Goal: Task Accomplishment & Management: Use online tool/utility

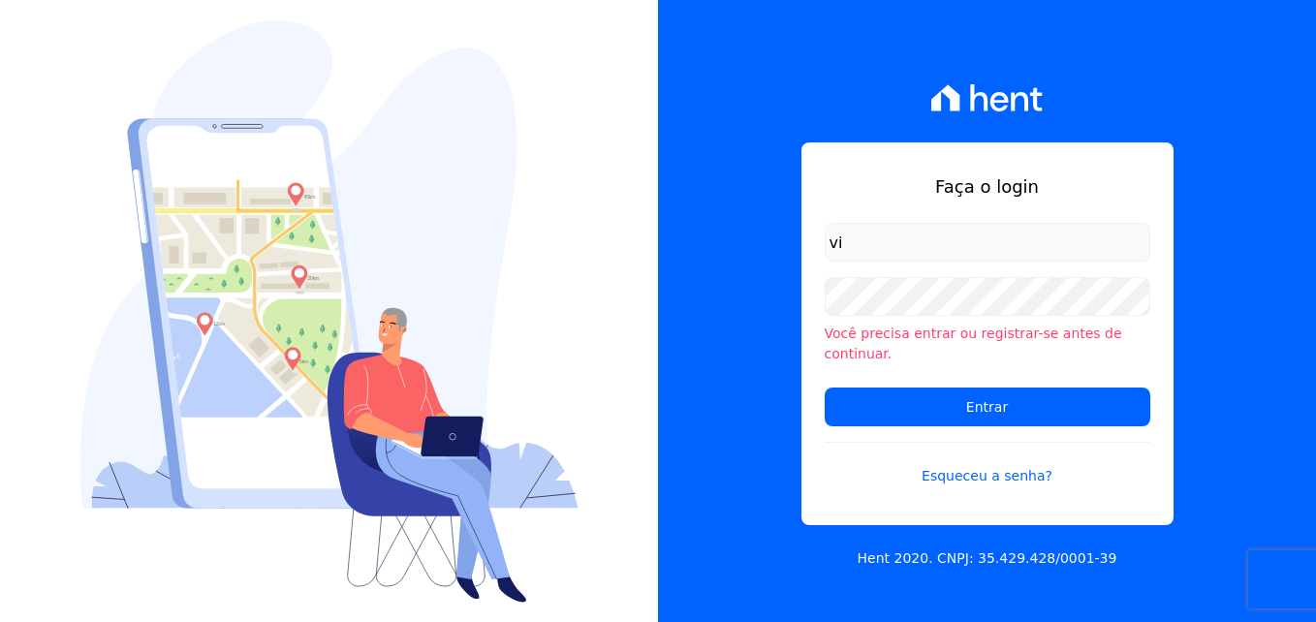
type input "v"
type input "victor@msarandu.com.br"
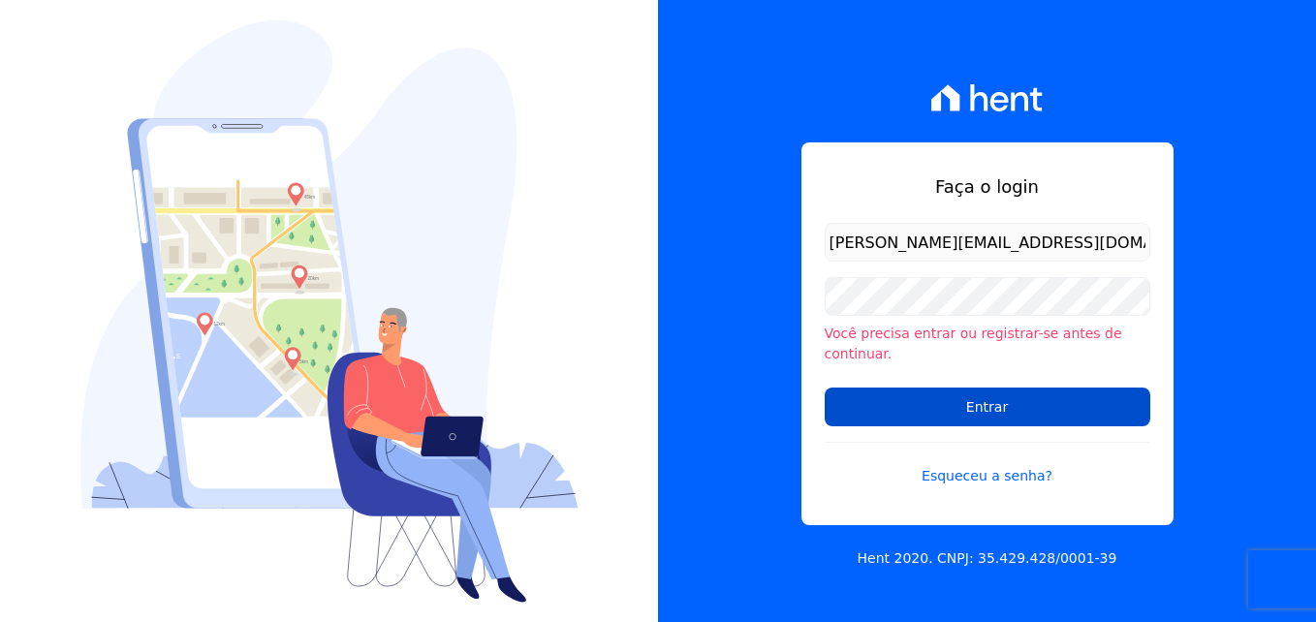
click at [947, 398] on input "Entrar" at bounding box center [988, 407] width 326 height 39
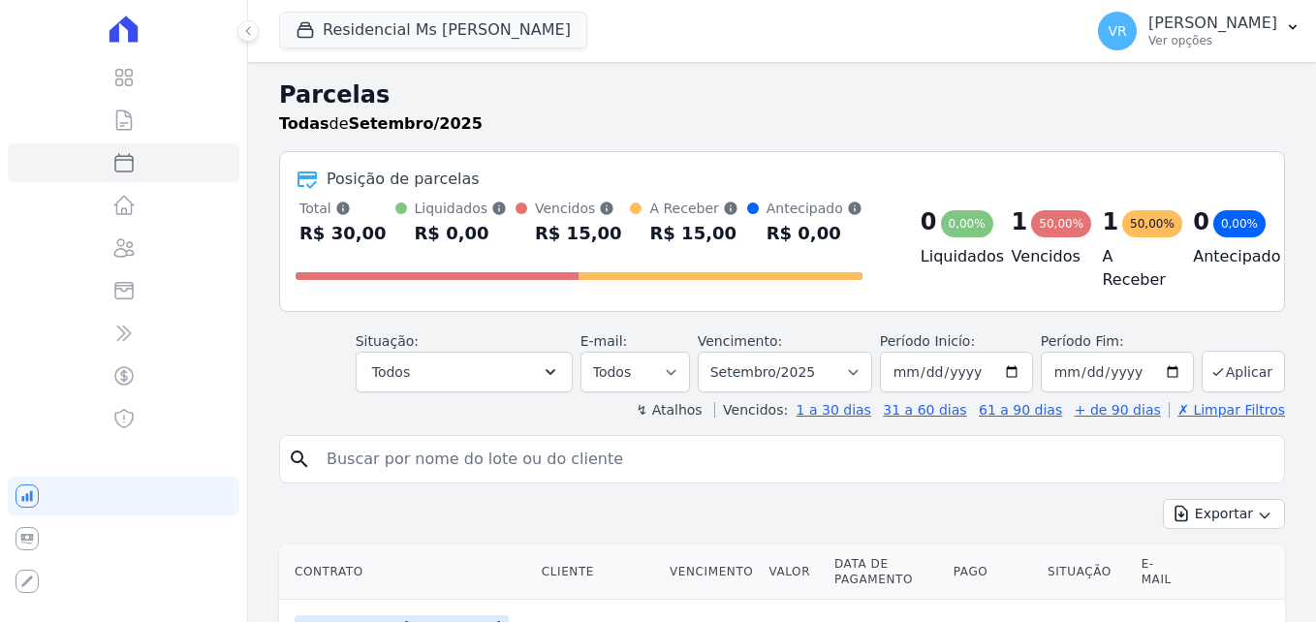
select select
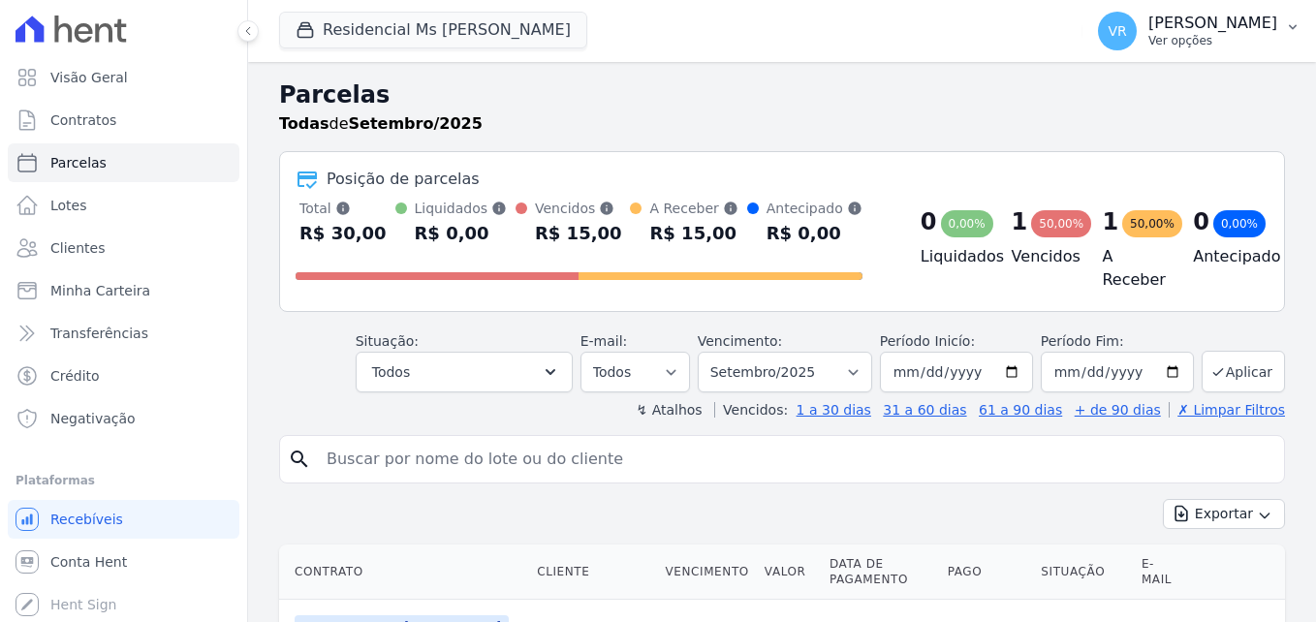
click at [1100, 53] on button "VR Victor Rodrigues Dal Lago Ver opções" at bounding box center [1199, 31] width 234 height 54
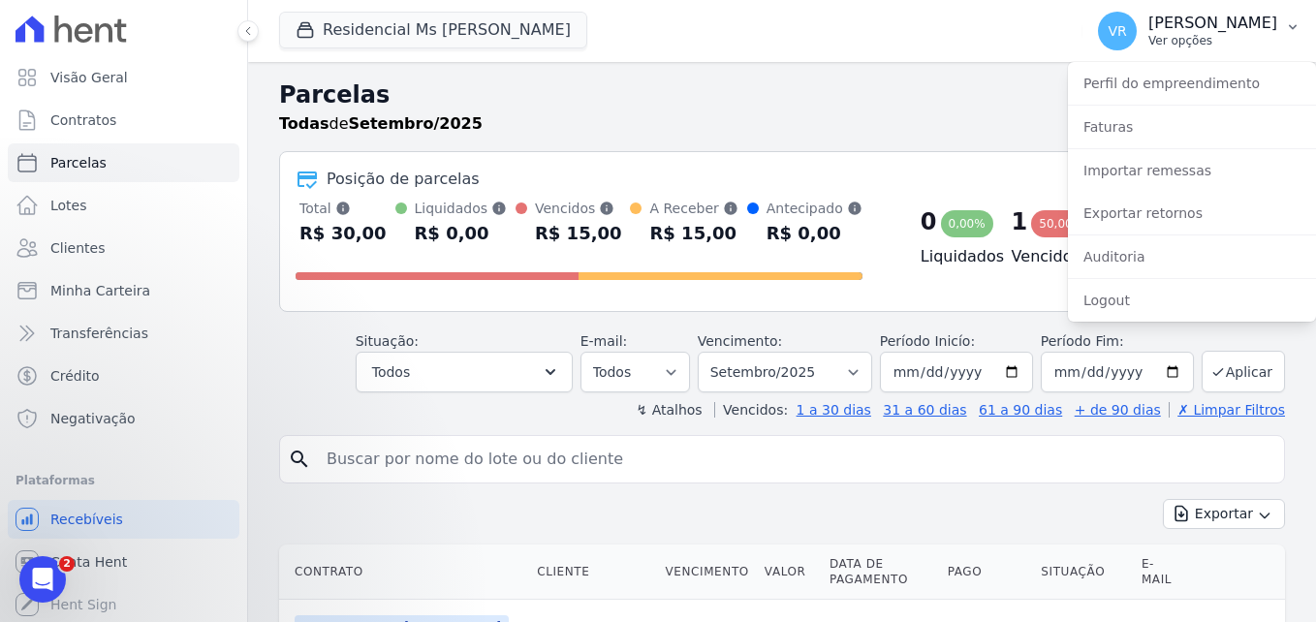
click at [1210, 28] on p "[PERSON_NAME] [PERSON_NAME]" at bounding box center [1212, 23] width 129 height 19
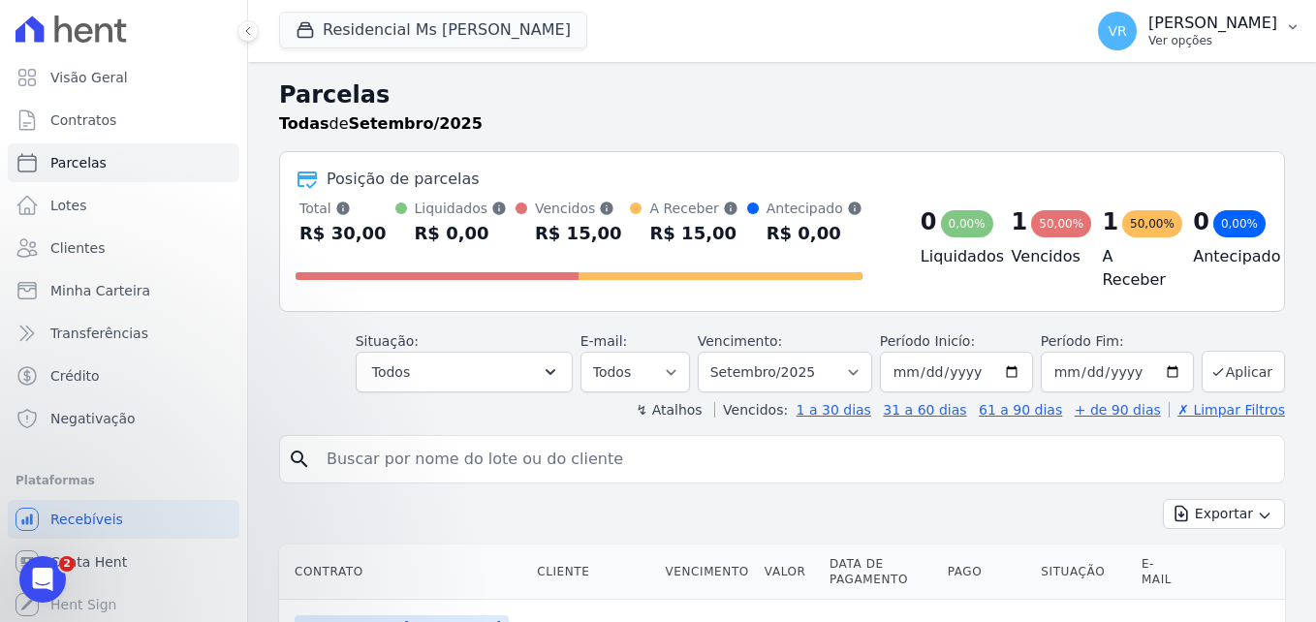
click at [1210, 28] on p "[PERSON_NAME] [PERSON_NAME]" at bounding box center [1212, 23] width 129 height 19
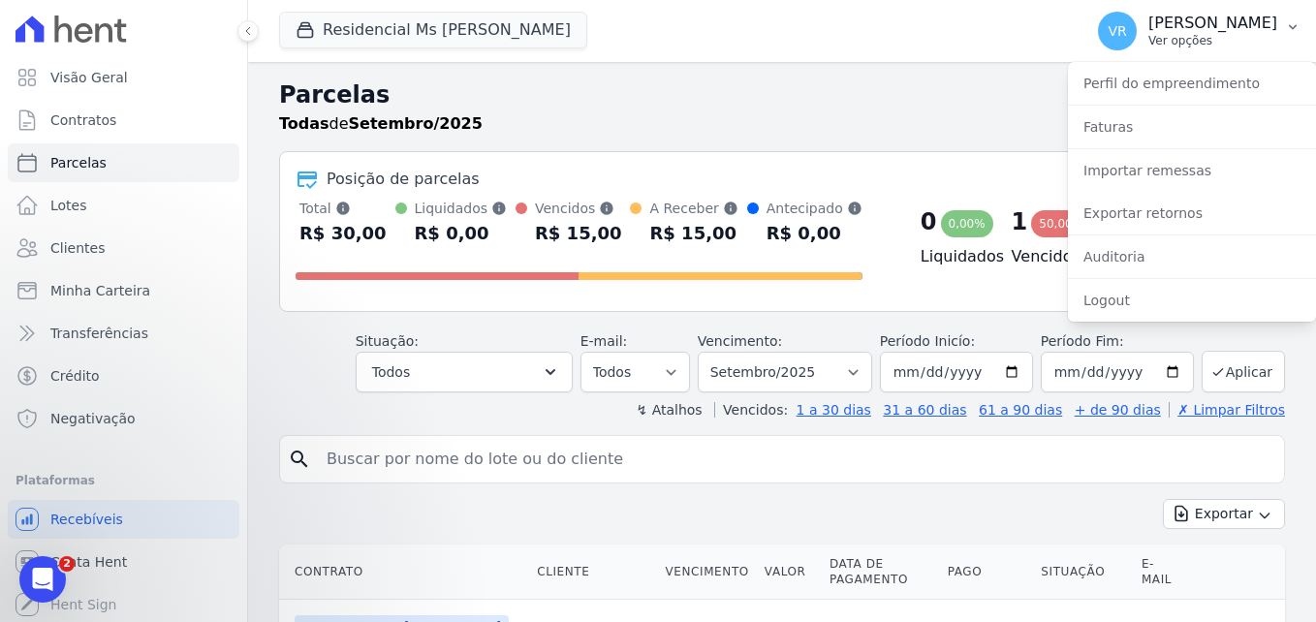
click at [1108, 27] on span "VR" at bounding box center [1117, 31] width 18 height 14
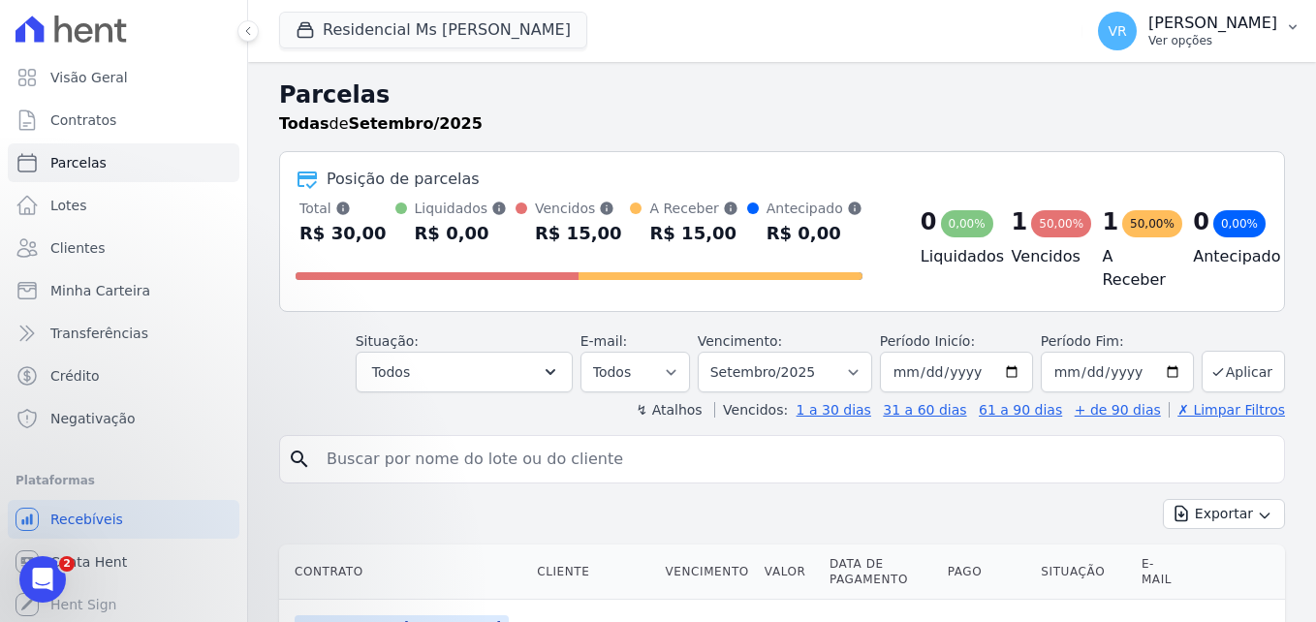
click at [1108, 27] on span "VR" at bounding box center [1117, 31] width 18 height 14
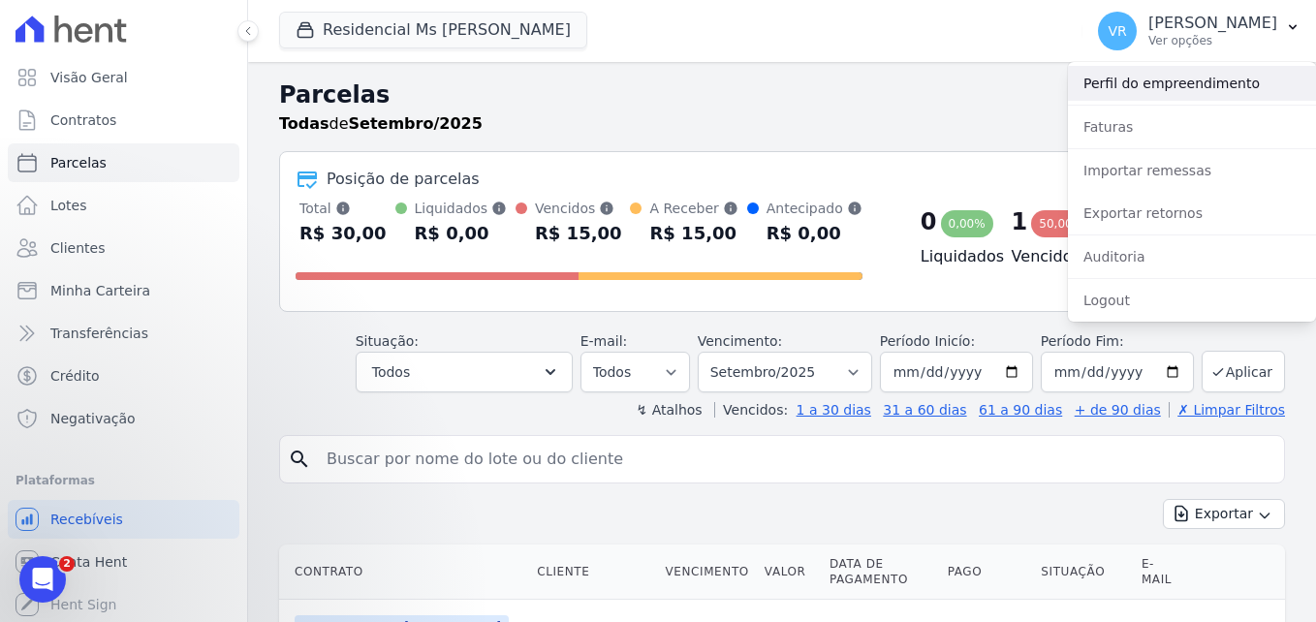
click at [1132, 83] on link "Perfil do empreendimento" at bounding box center [1192, 83] width 248 height 35
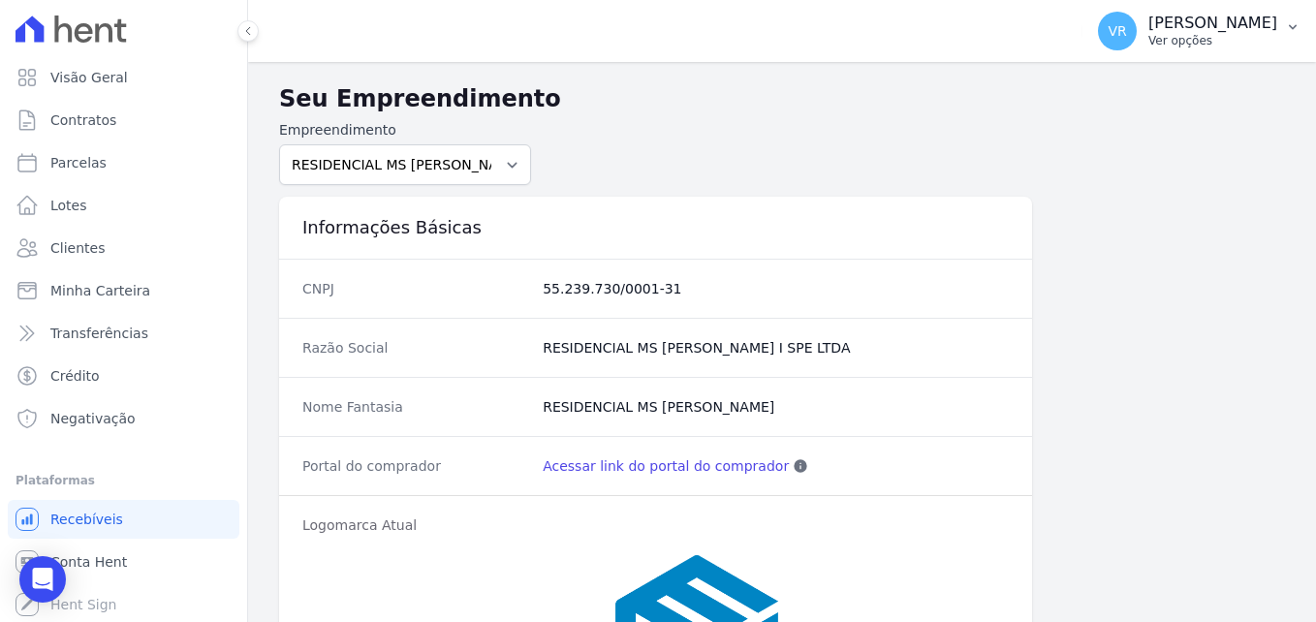
click at [1281, 33] on button "VR Victor Rodrigues Dal Lago Ver opções" at bounding box center [1199, 31] width 234 height 54
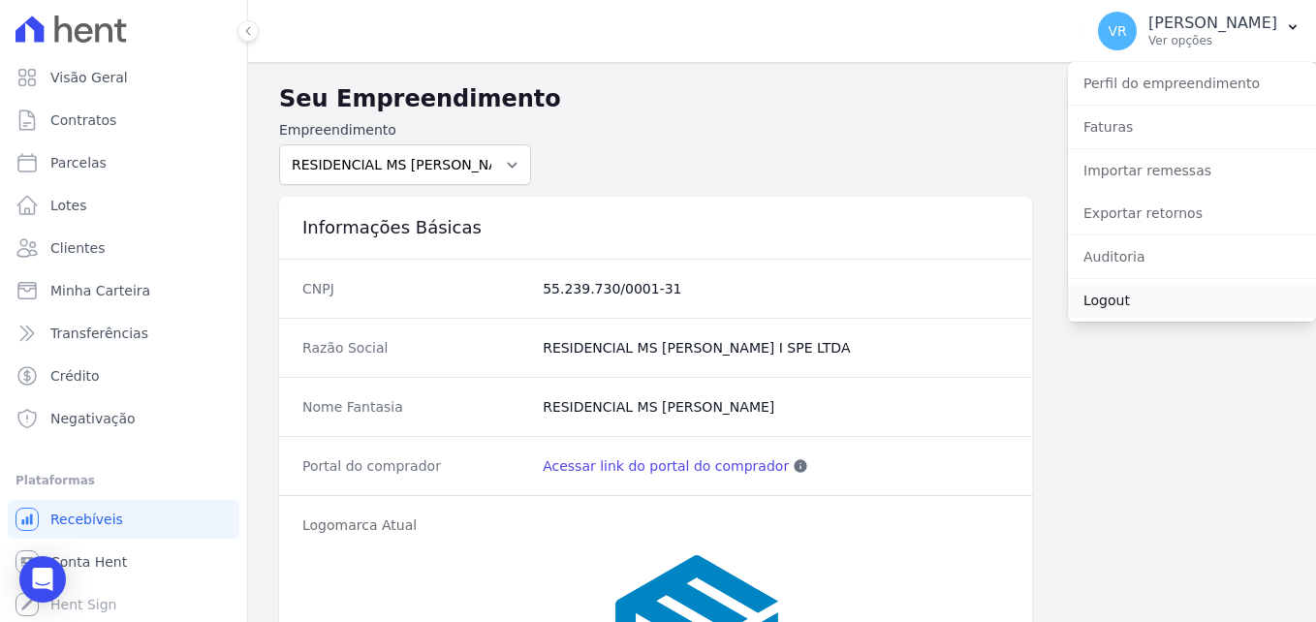
click at [1111, 292] on link "Logout" at bounding box center [1192, 300] width 248 height 35
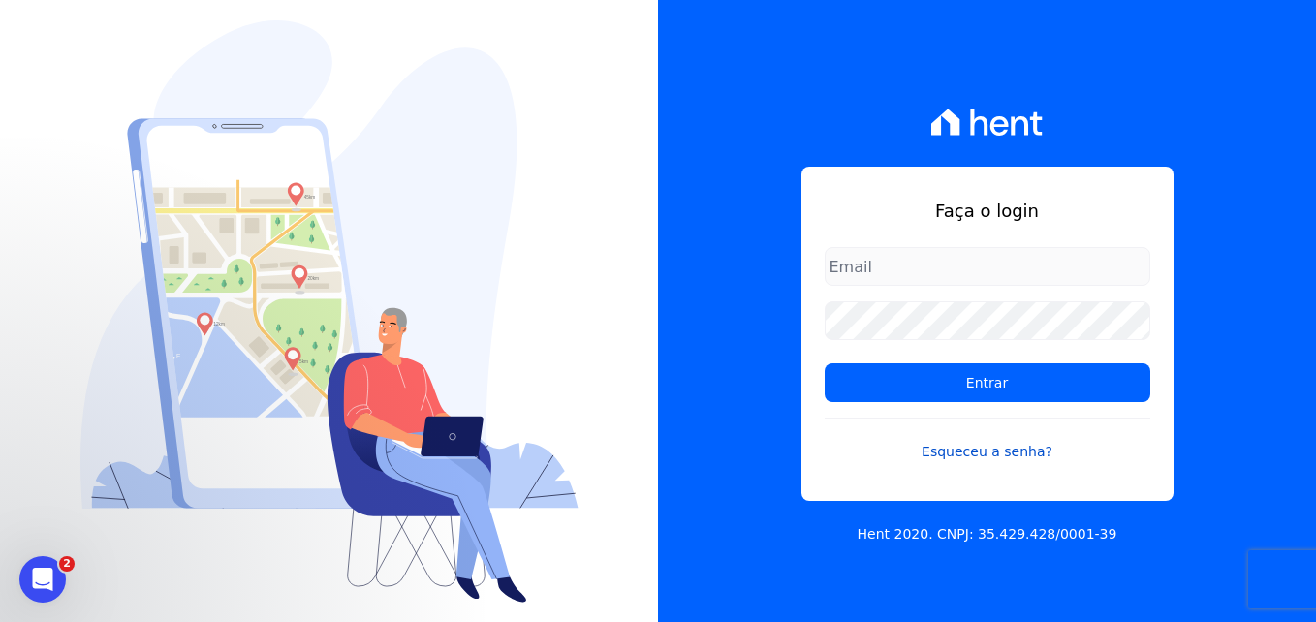
click at [981, 456] on link "Esqueceu a senha?" at bounding box center [988, 440] width 326 height 45
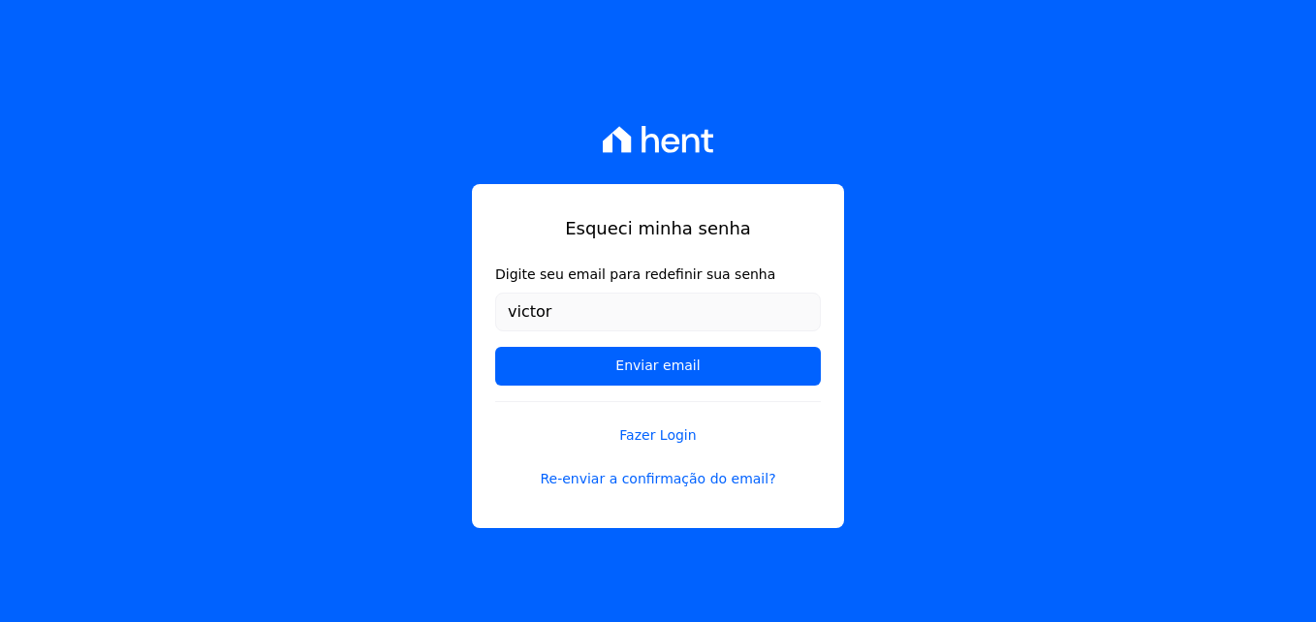
click at [989, 194] on div "Esqueci minha senha Digite seu email para redefinir sua senha victor Enviar ema…" at bounding box center [658, 311] width 1316 height 622
click at [644, 313] on input "victor" at bounding box center [658, 312] width 326 height 39
click at [495, 347] on input "Enviar email" at bounding box center [658, 366] width 326 height 39
click at [391, 279] on div "Esqueci minha senha Digite seu email para redefinir sua senha victor Enviar ema…" at bounding box center [658, 311] width 1316 height 622
click at [651, 320] on input "victor" at bounding box center [658, 312] width 326 height 39
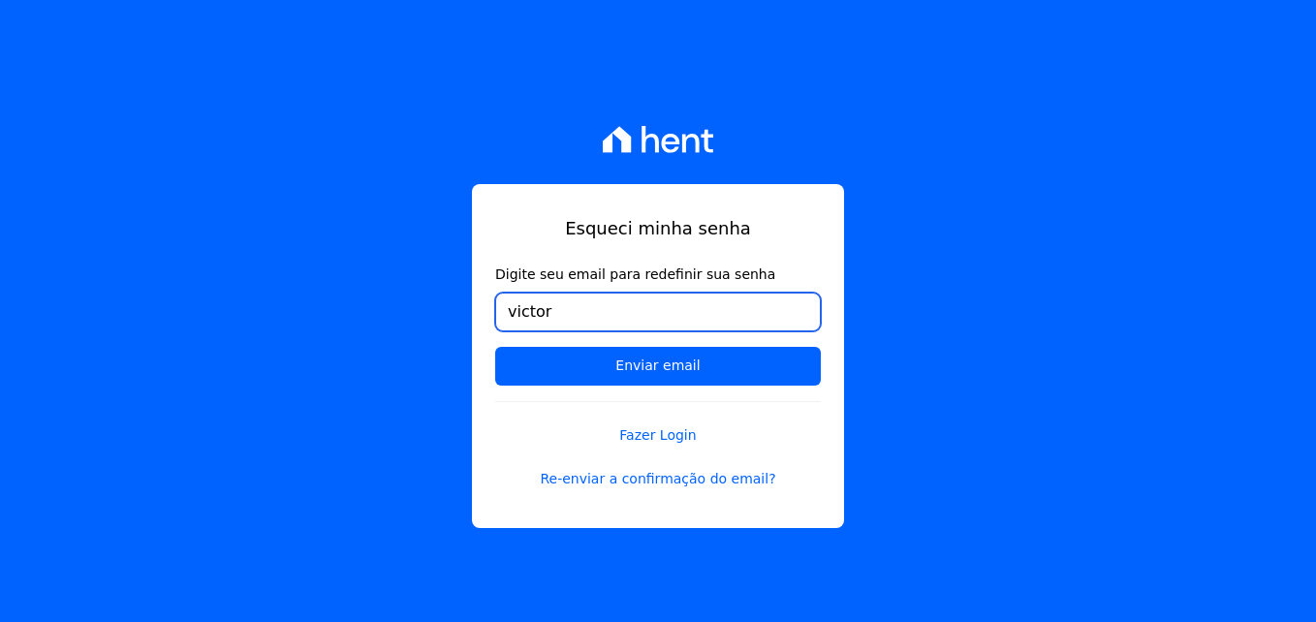
type input "victor@msarandu.com.br"
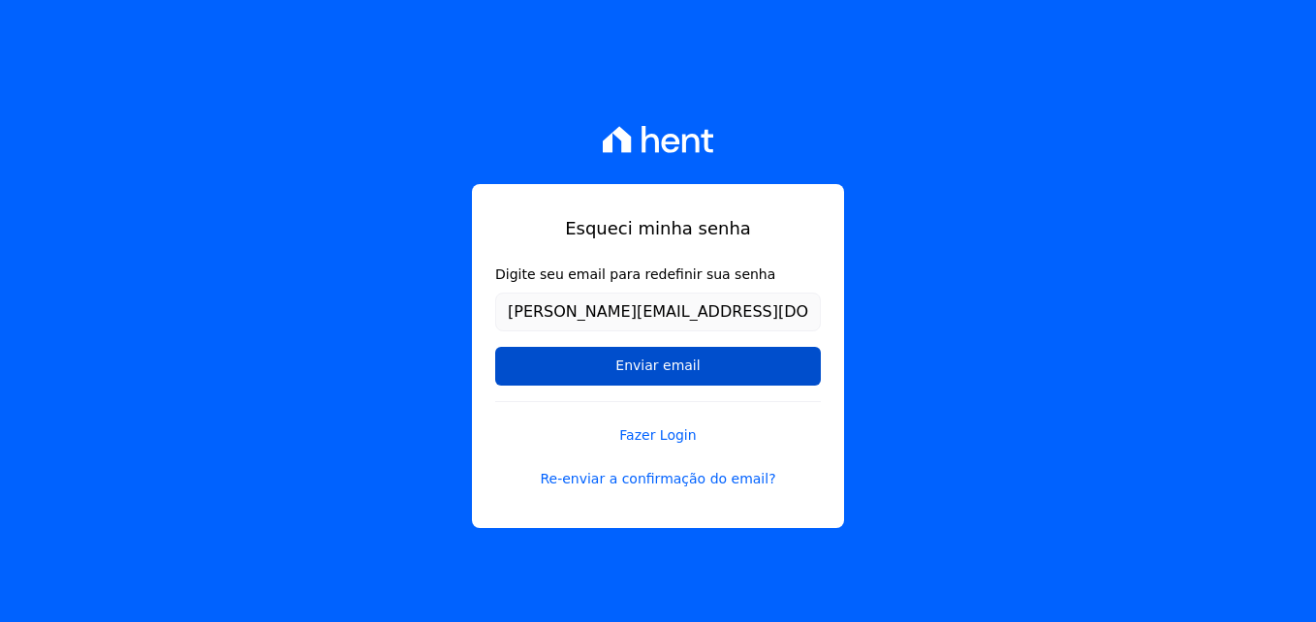
click at [617, 360] on input "Enviar email" at bounding box center [658, 366] width 326 height 39
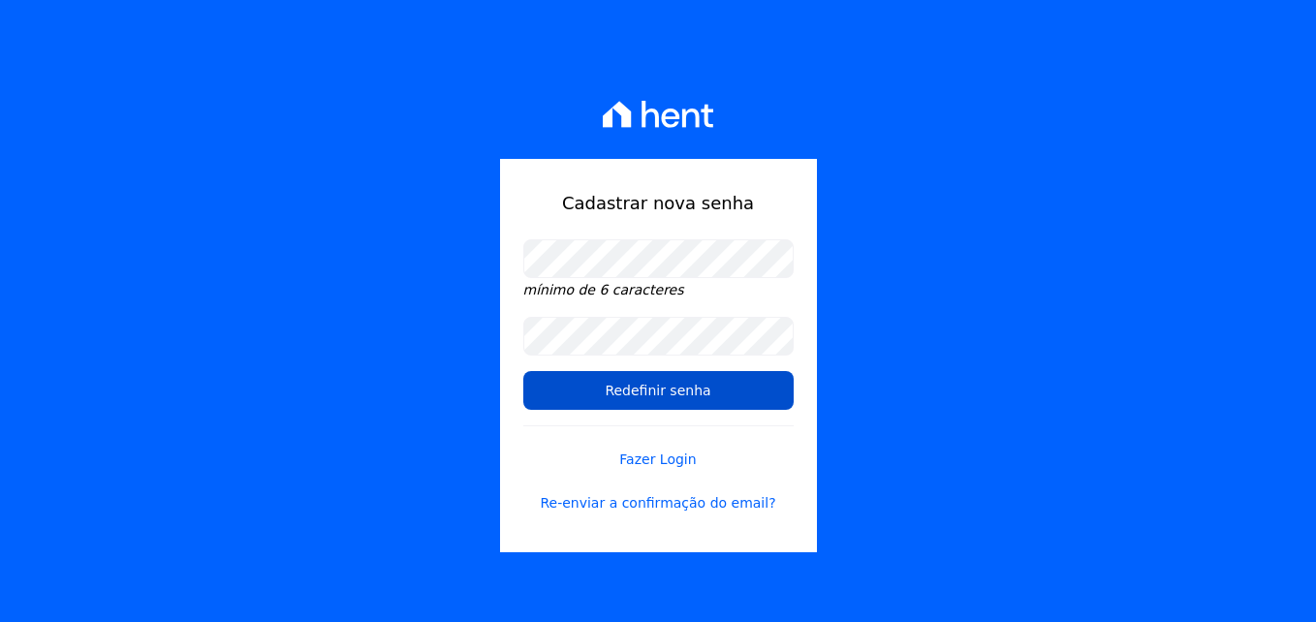
click at [536, 400] on input "Redefinir senha" at bounding box center [658, 390] width 270 height 39
click at [648, 387] on input "Redefinir senha" at bounding box center [658, 390] width 270 height 39
click at [675, 399] on input "Redefinir senha" at bounding box center [658, 390] width 270 height 39
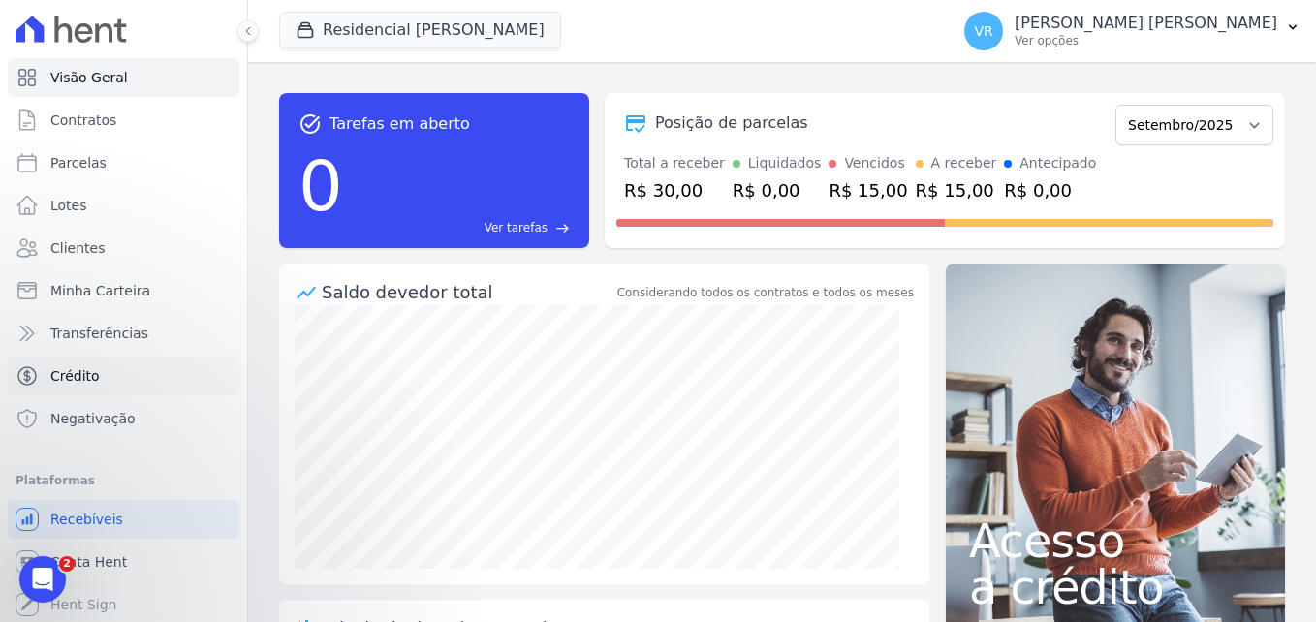
click at [133, 373] on link "Crédito" at bounding box center [124, 376] width 232 height 39
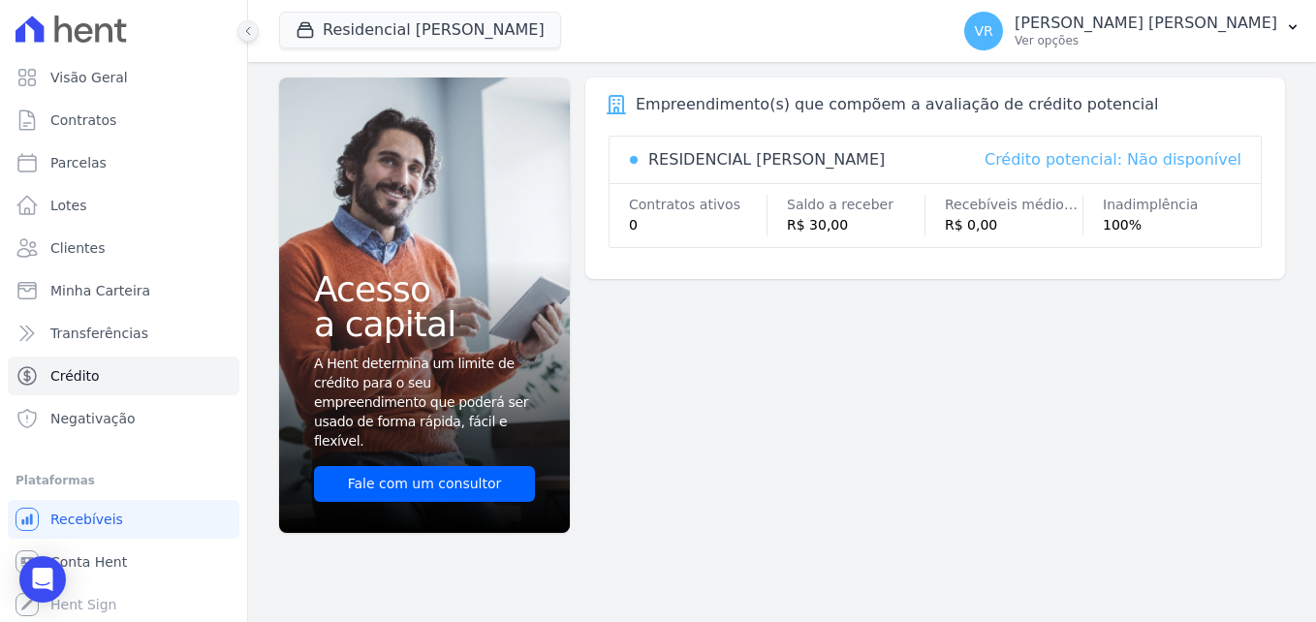
click at [247, 30] on icon at bounding box center [248, 31] width 4 height 8
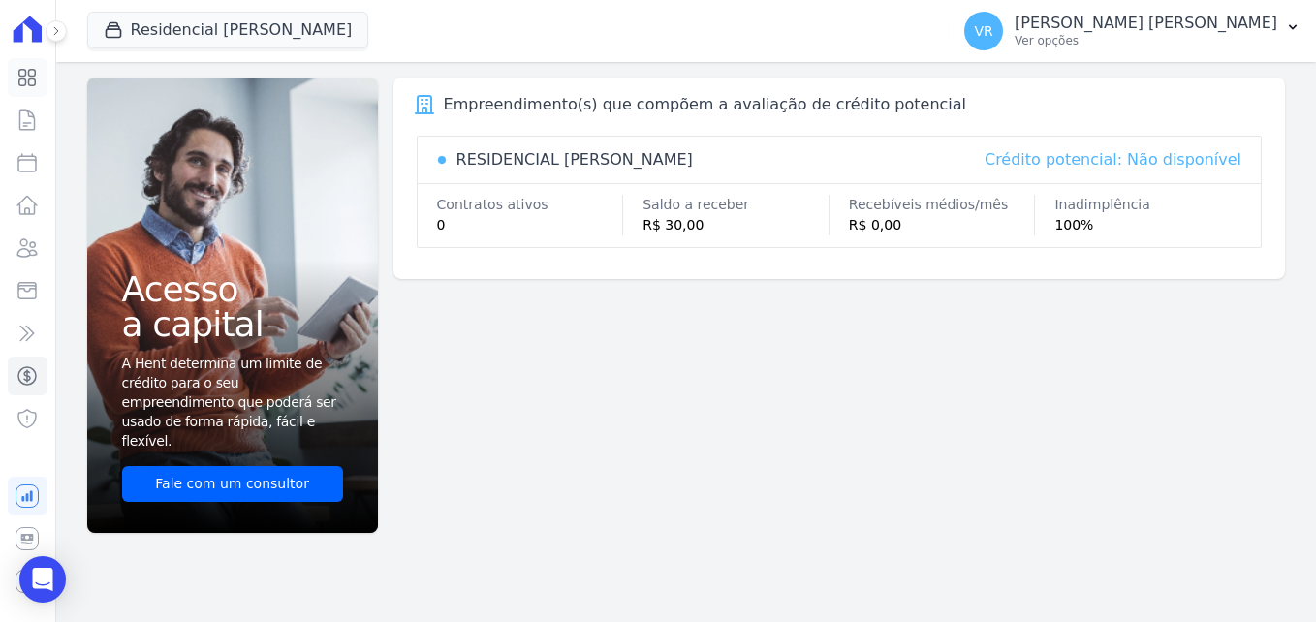
click at [24, 78] on icon at bounding box center [27, 78] width 16 height 16
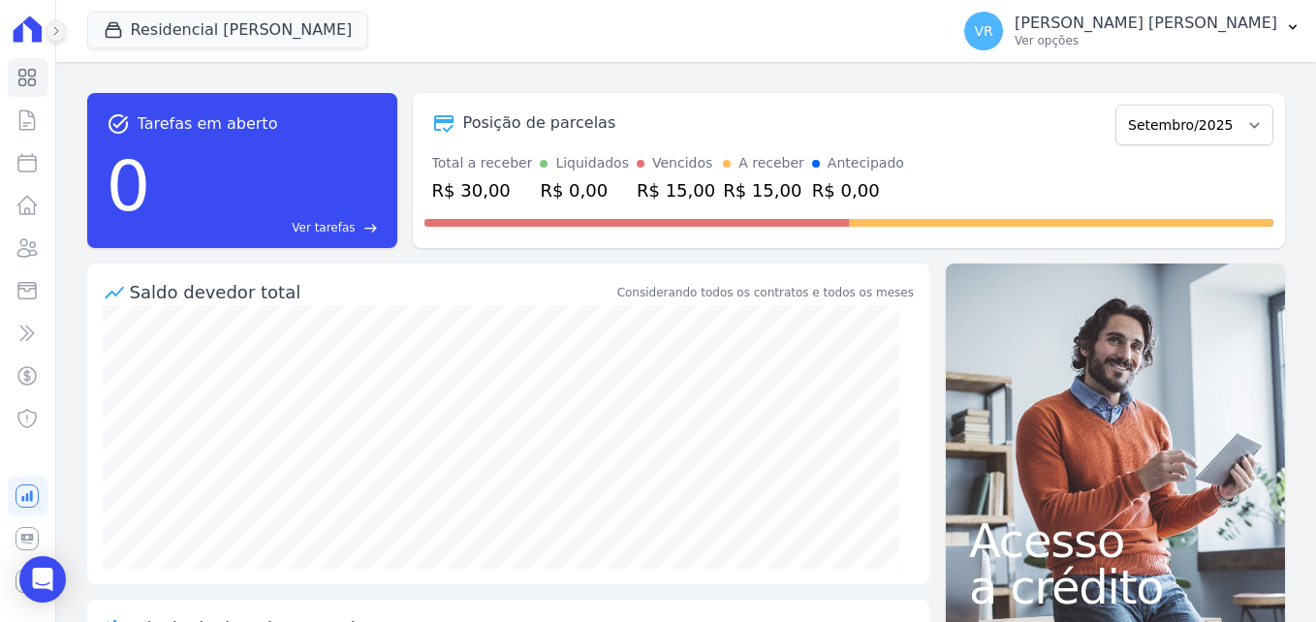
click at [58, 35] on icon at bounding box center [56, 31] width 12 height 12
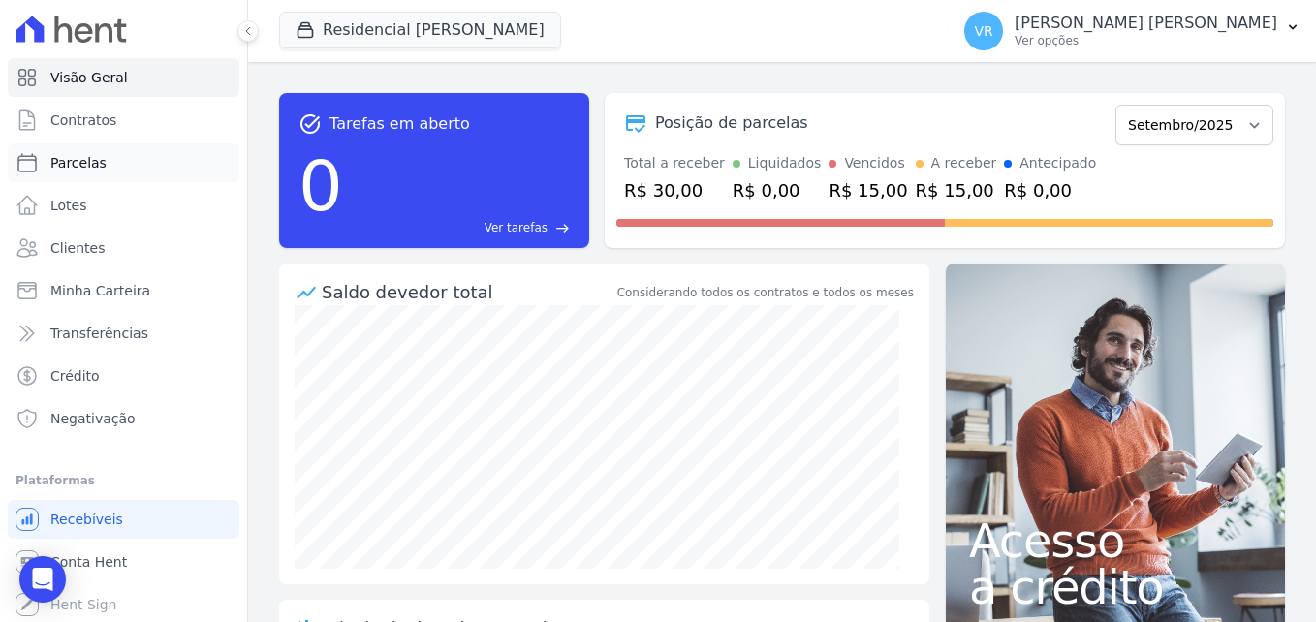
click at [110, 168] on link "Parcelas" at bounding box center [124, 162] width 232 height 39
select select
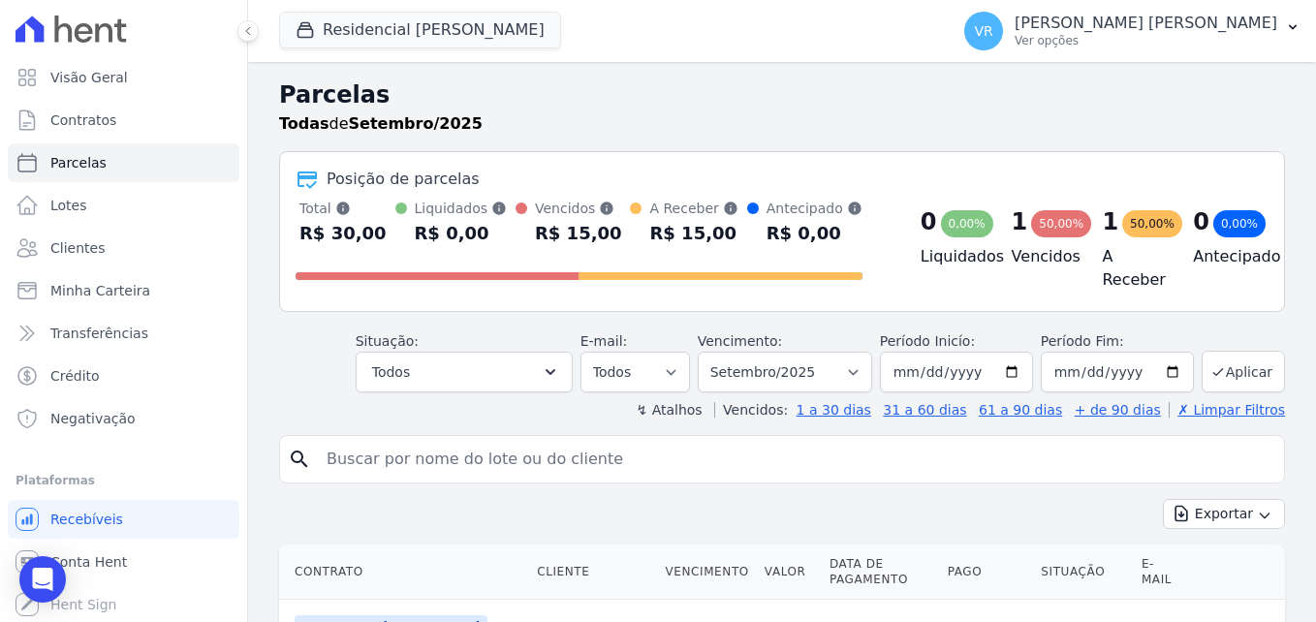
scroll to position [2, 0]
click at [114, 563] on span "Conta Hent" at bounding box center [88, 559] width 77 height 19
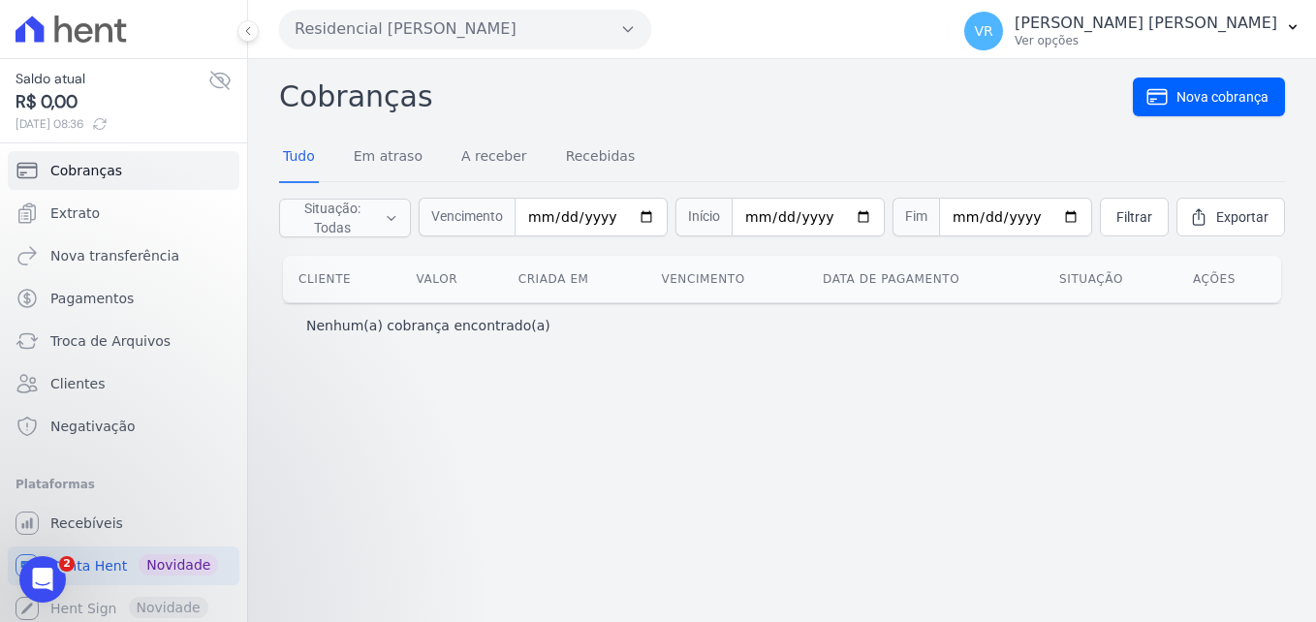
scroll to position [6, 0]
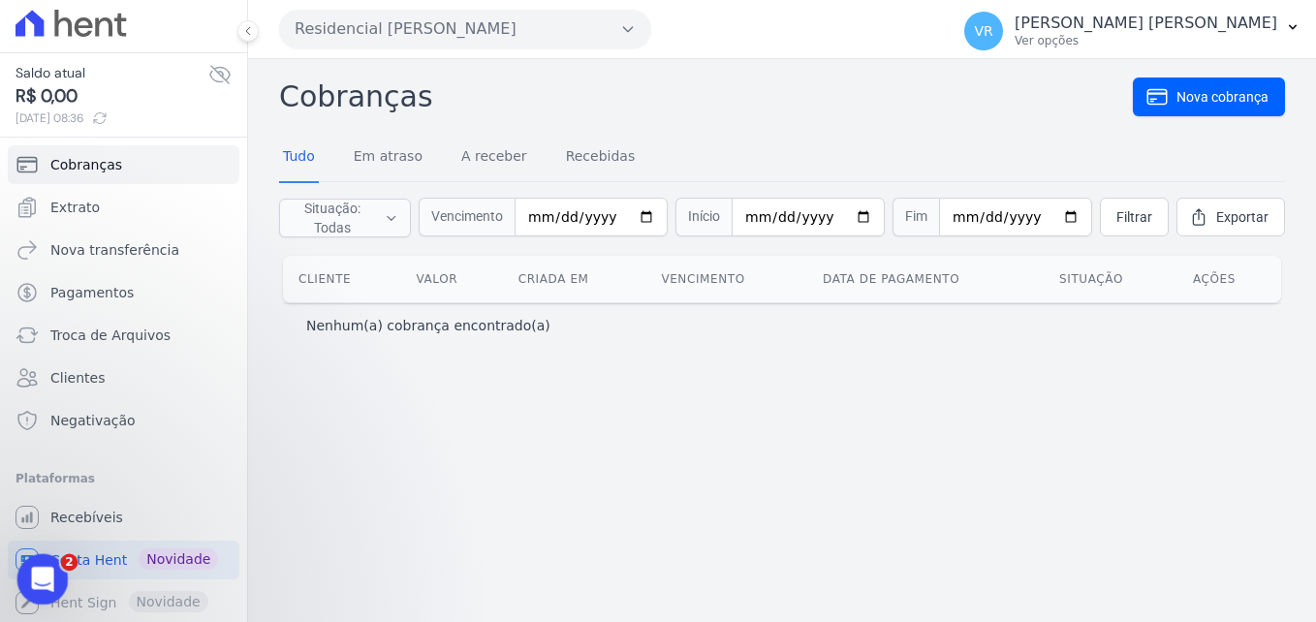
click at [44, 574] on icon "Abertura do Messenger da Intercom" at bounding box center [40, 577] width 32 height 32
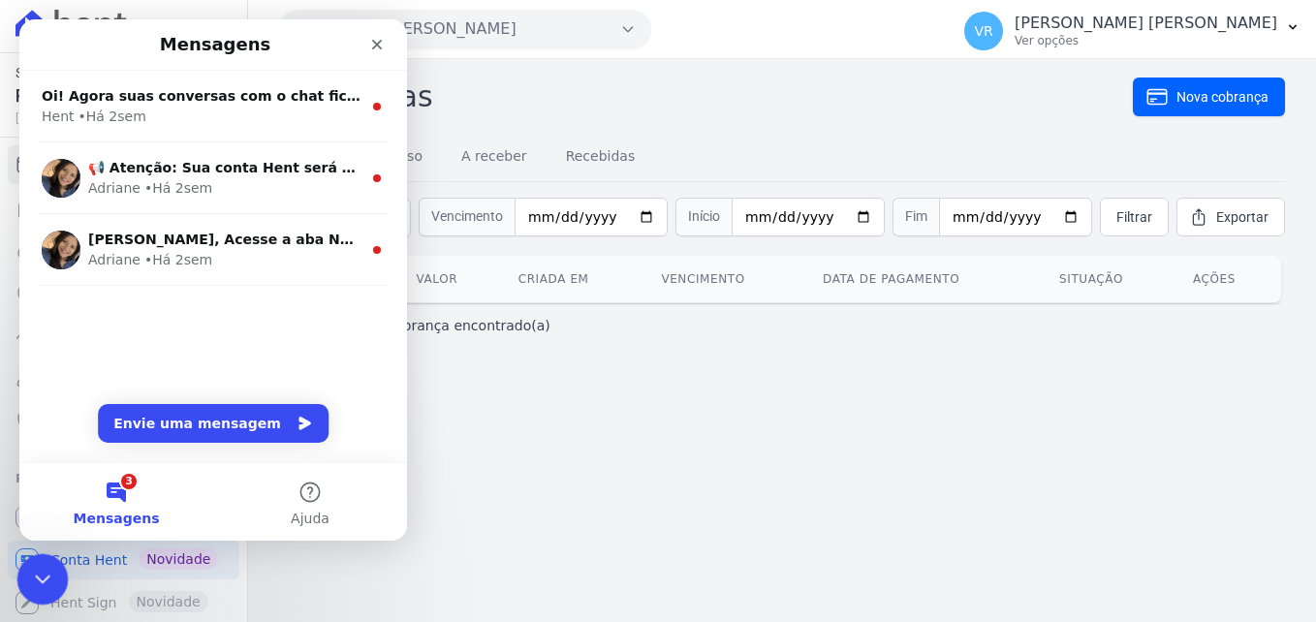
scroll to position [0, 0]
click at [382, 35] on div "Fechar" at bounding box center [377, 44] width 35 height 35
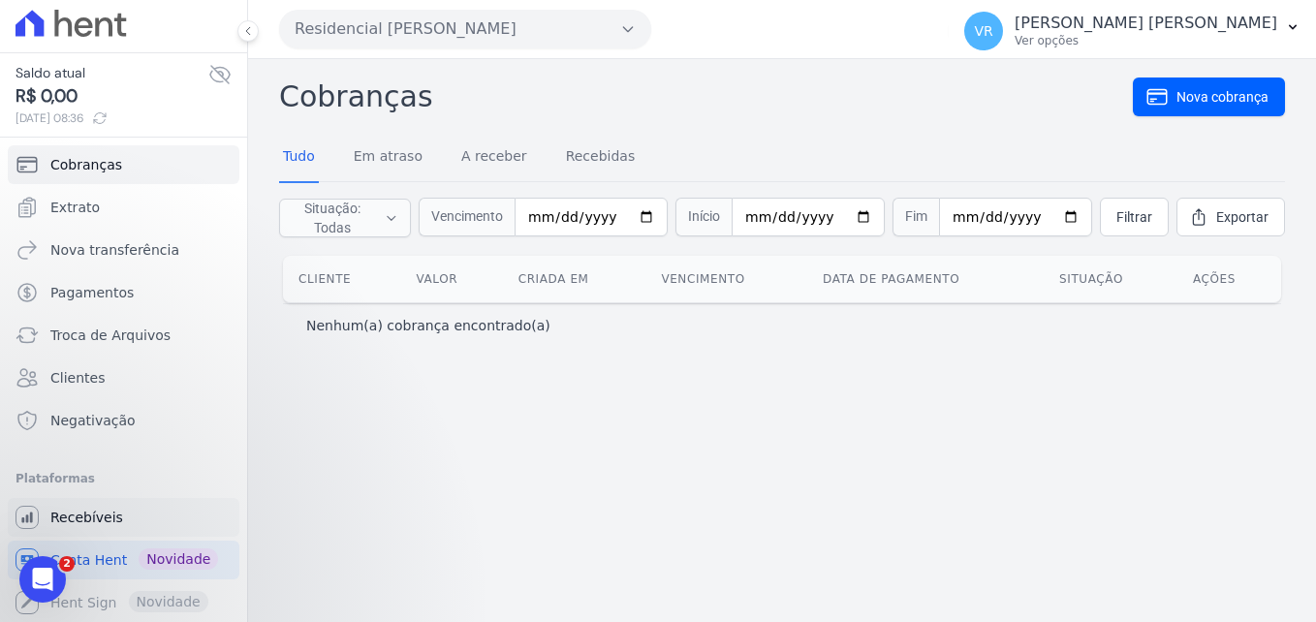
click at [143, 513] on link "Recebíveis" at bounding box center [124, 517] width 232 height 39
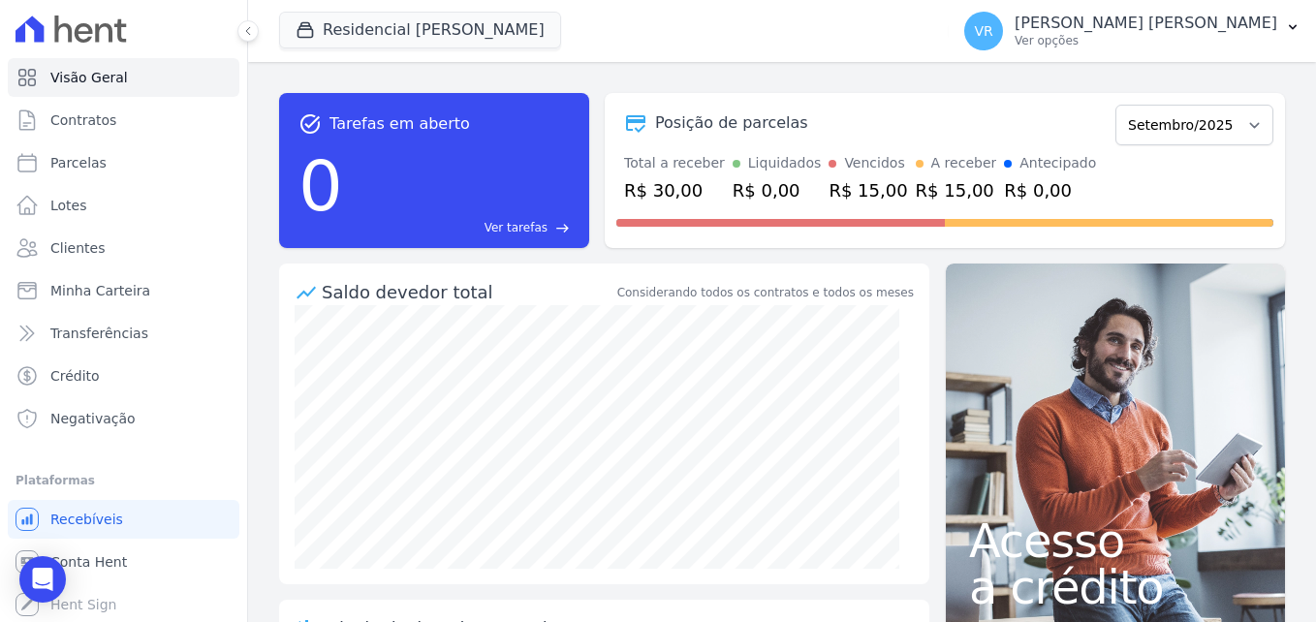
scroll to position [2, 0]
click at [107, 559] on span "Conta Hent" at bounding box center [88, 559] width 77 height 19
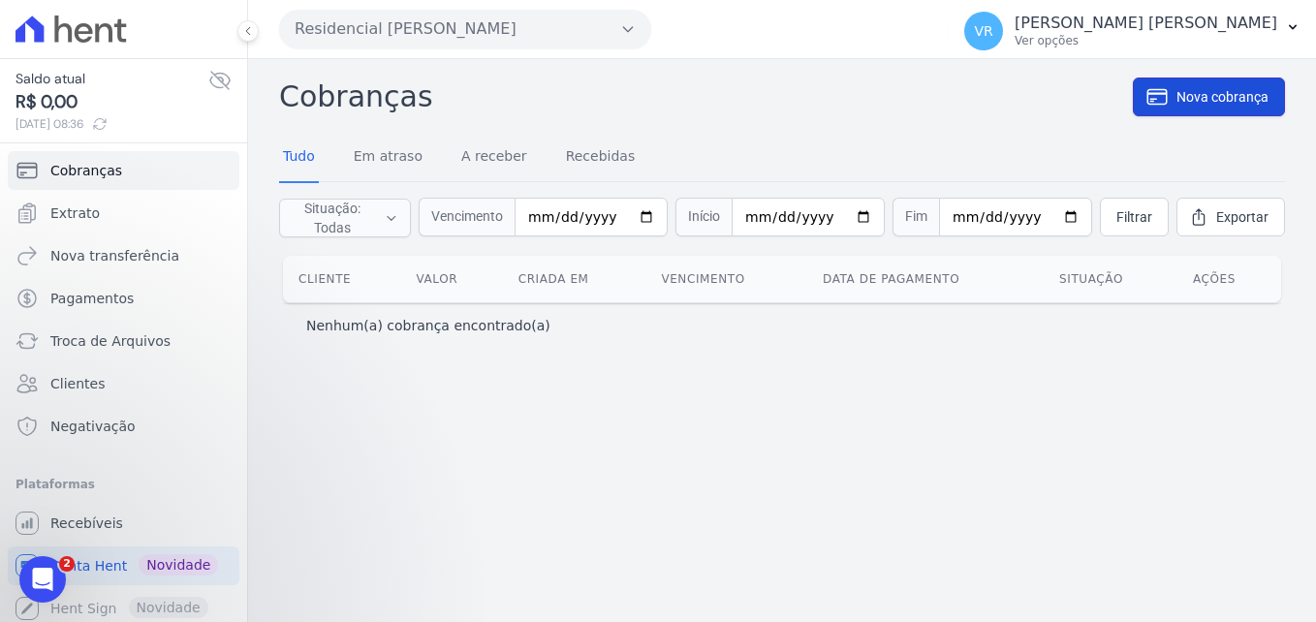
click at [1169, 96] on icon at bounding box center [1156, 96] width 23 height 23
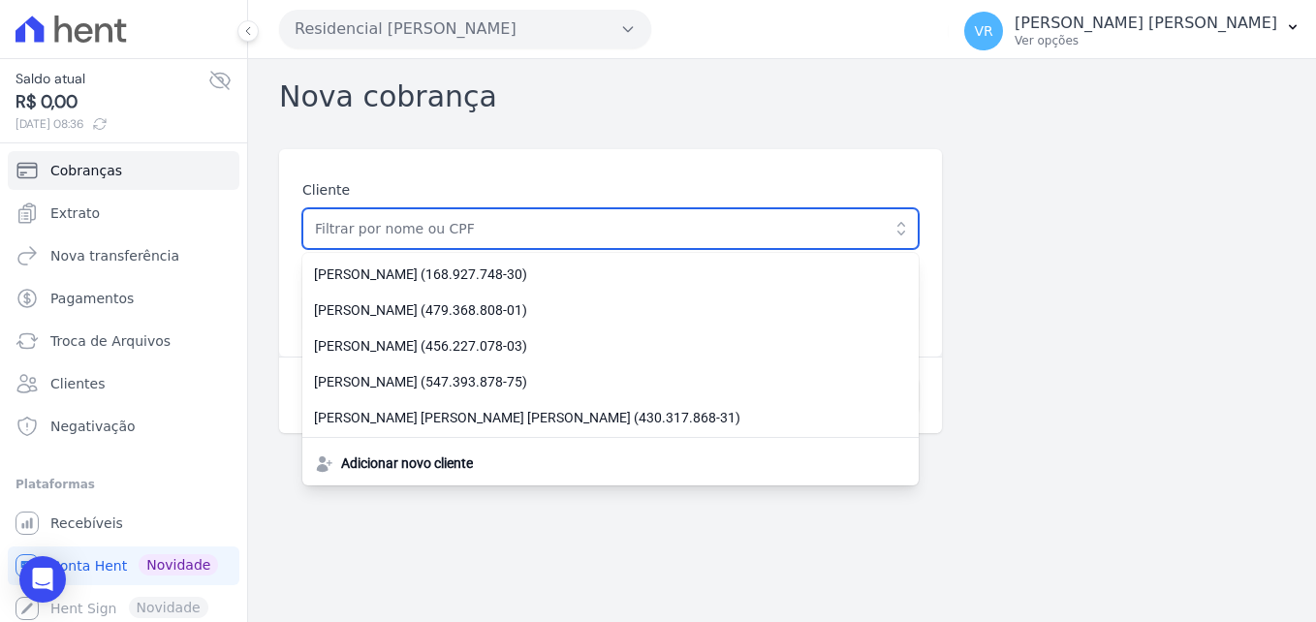
click at [450, 236] on input "text" at bounding box center [610, 228] width 616 height 41
